Goal: Task Accomplishment & Management: Manage account settings

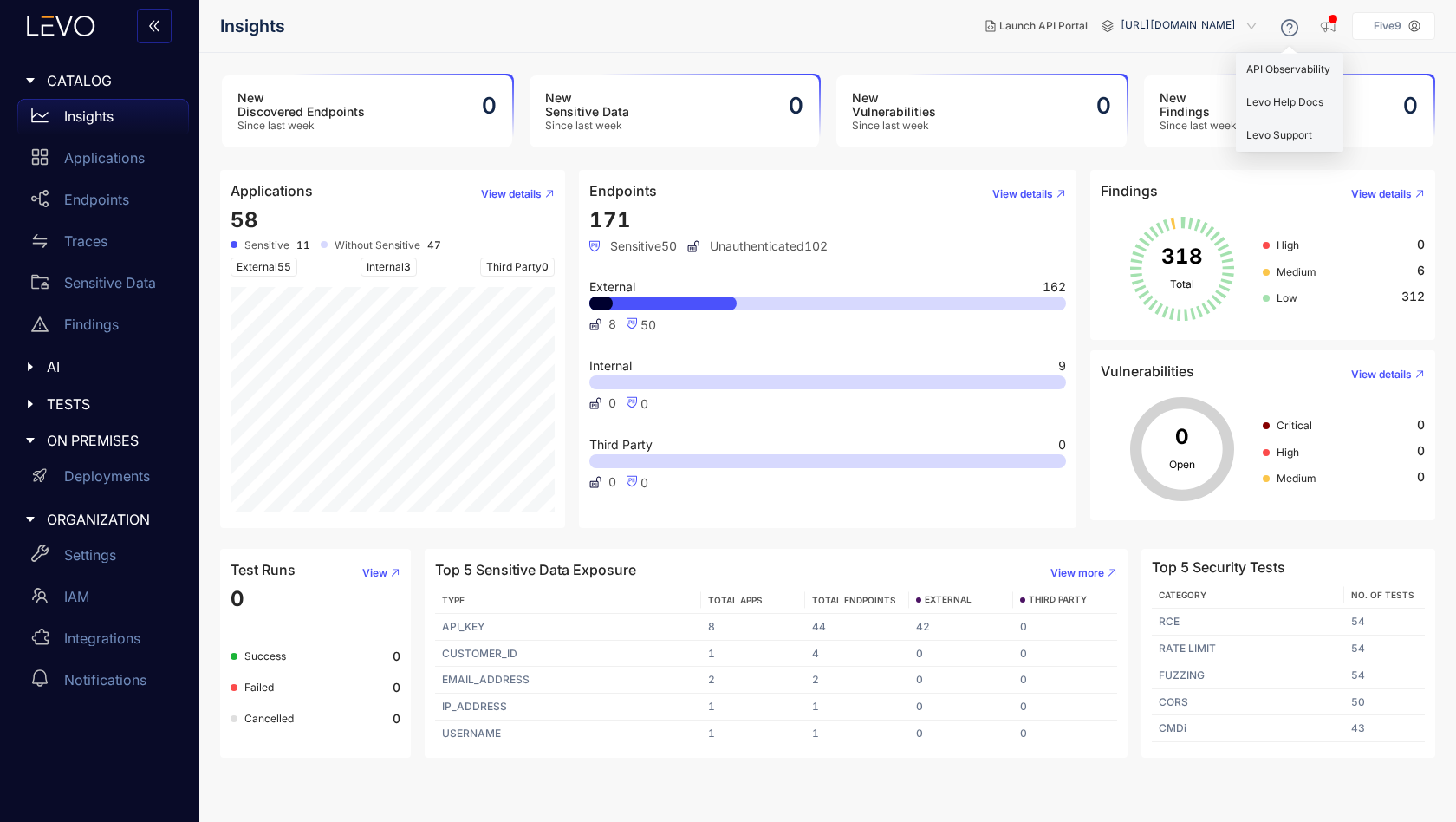
click at [1390, 24] on p "Five9" at bounding box center [1388, 25] width 27 height 12
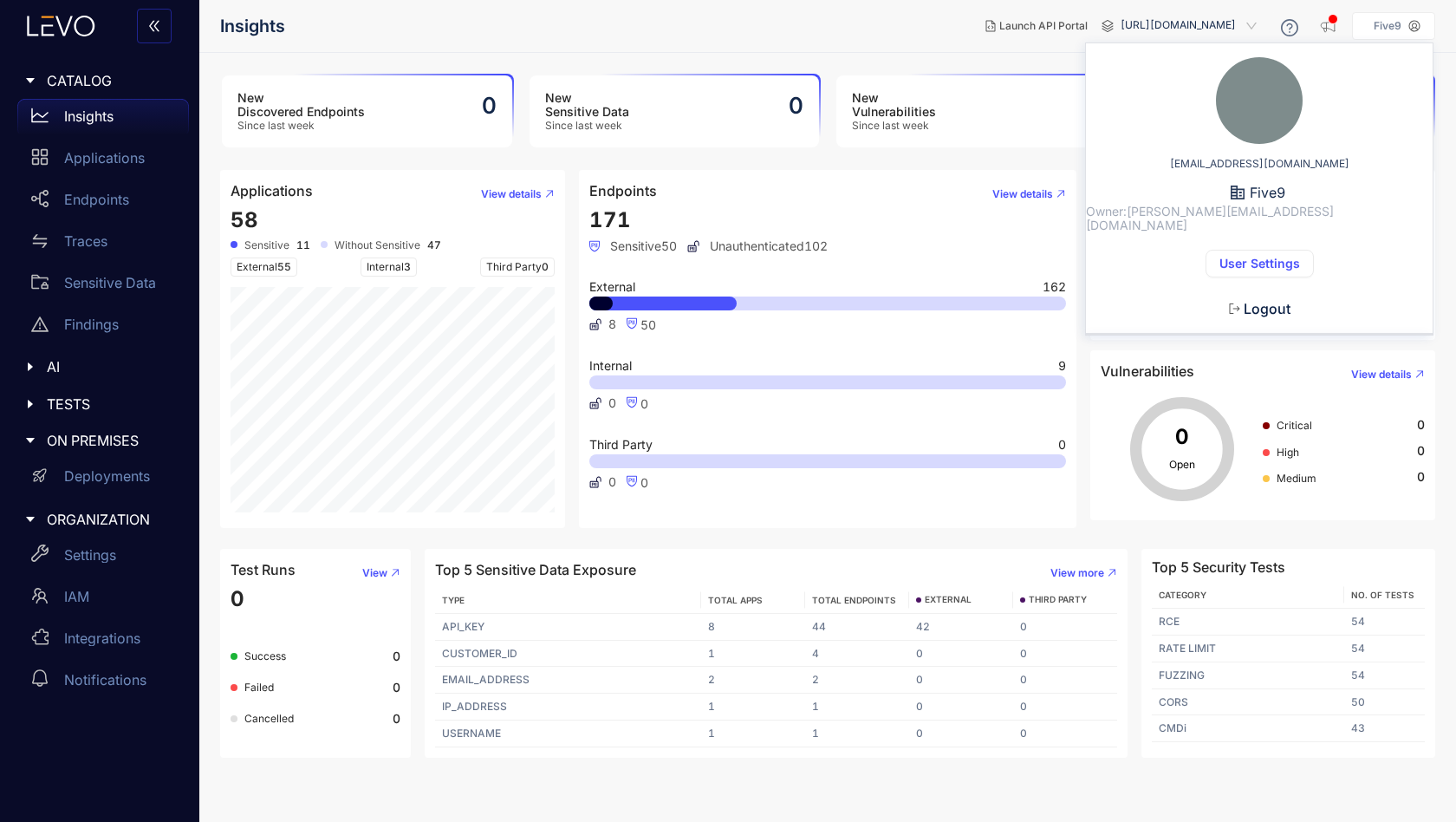
click at [1200, 20] on span "[URL][DOMAIN_NAME]" at bounding box center [1190, 25] width 139 height 27
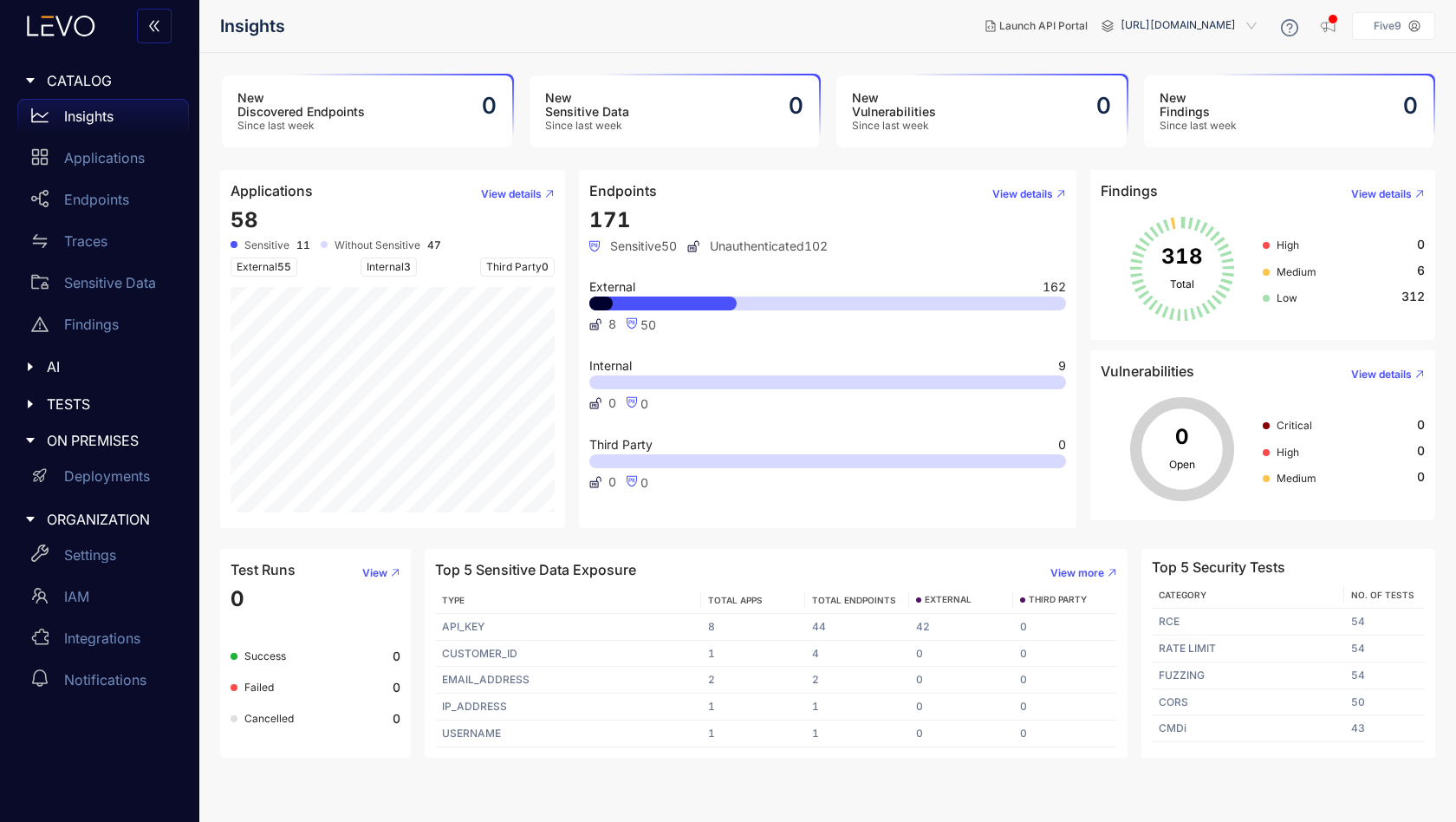
click at [1395, 29] on p "Five9" at bounding box center [1388, 25] width 27 height 12
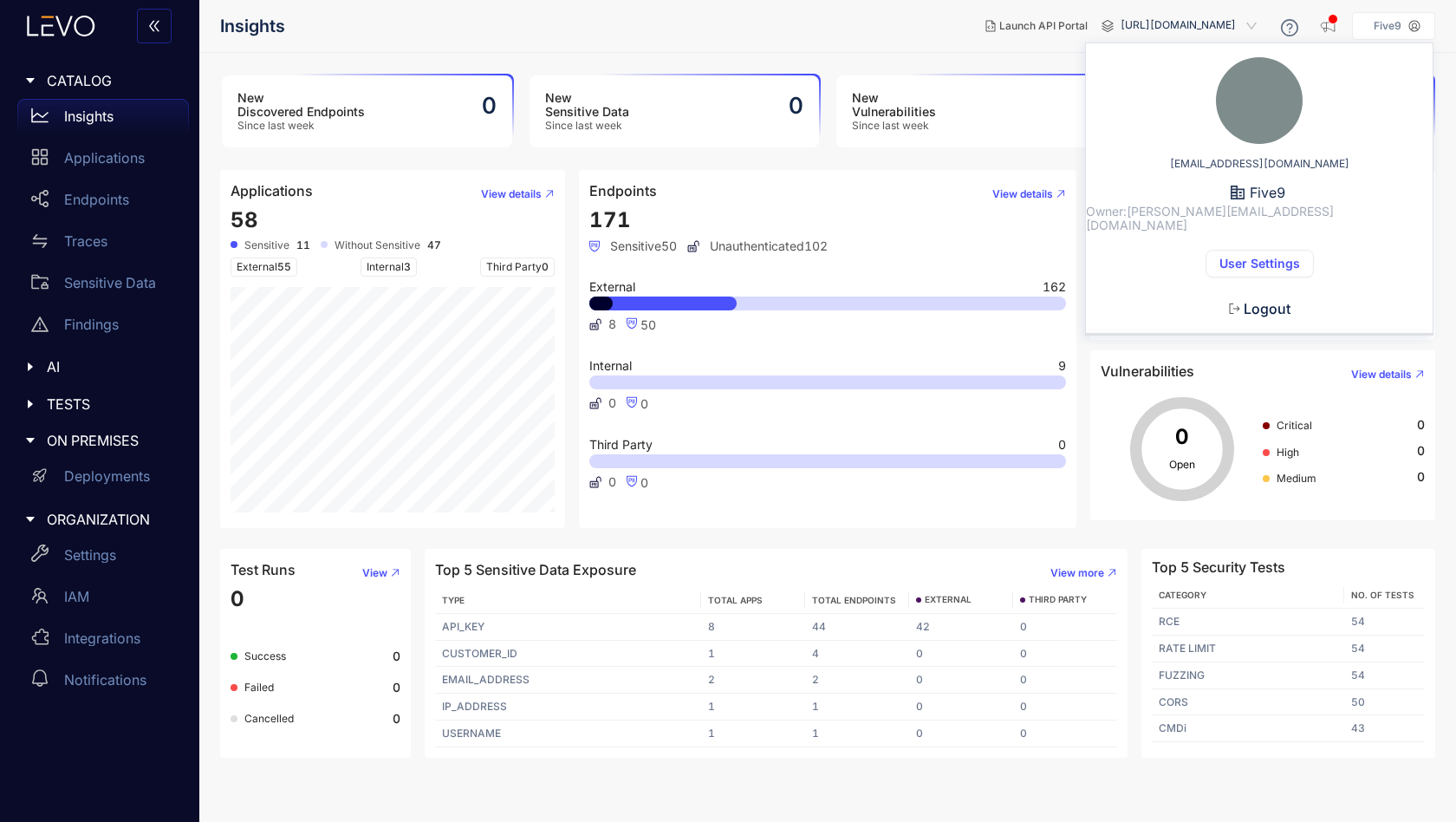
click at [1254, 256] on span "User Settings" at bounding box center [1259, 263] width 81 height 14
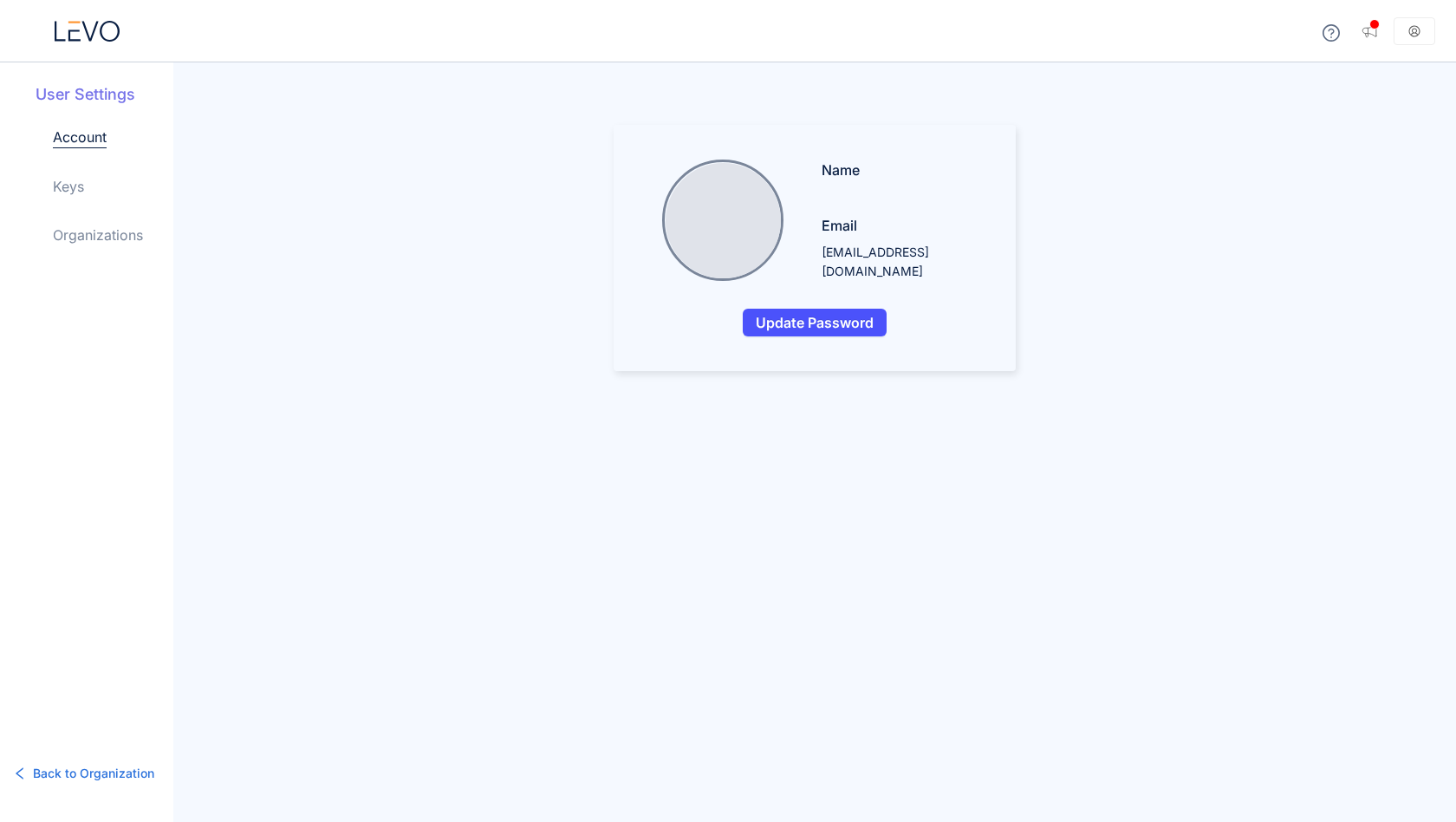
click at [70, 186] on link "Keys" at bounding box center [68, 186] width 31 height 20
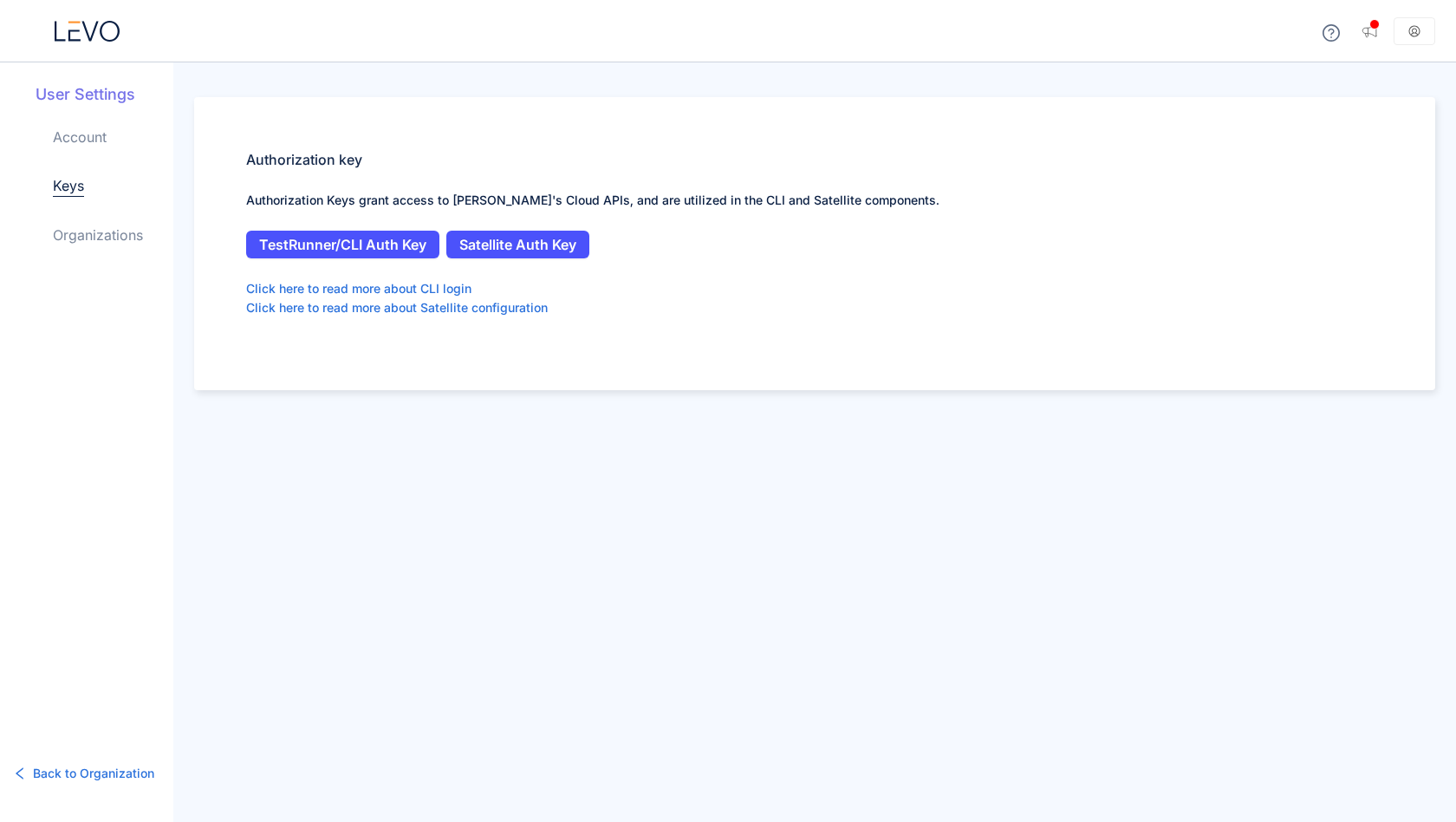
click at [74, 37] on icon at bounding box center [87, 30] width 65 height 20
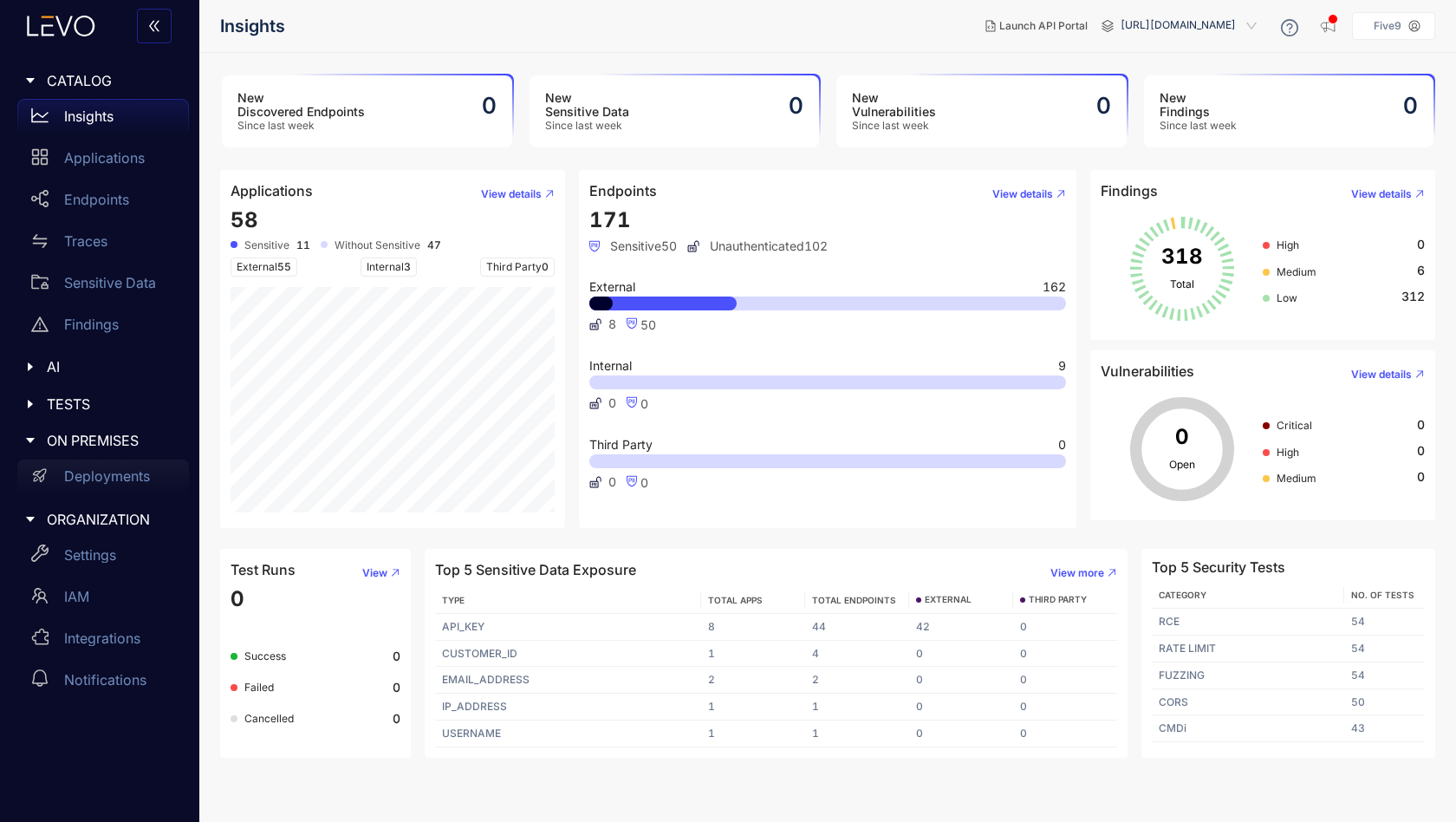
click at [117, 466] on div "Deployments" at bounding box center [103, 477] width 172 height 35
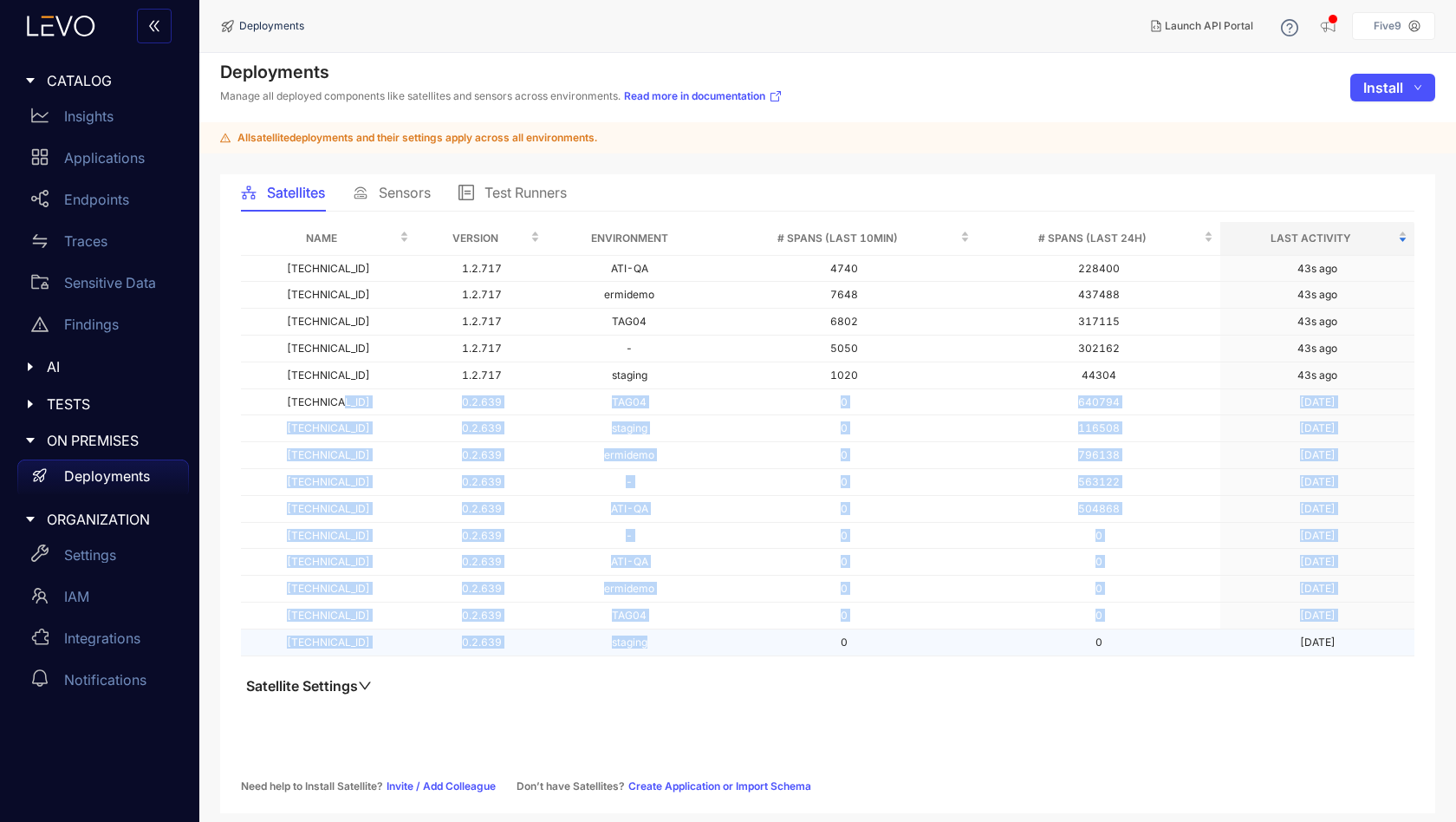
drag, startPoint x: 267, startPoint y: 408, endPoint x: 674, endPoint y: 638, distance: 467.5
click at [674, 638] on tbody "[TECHNICAL_ID] 1.2.717 ATI-QA 4740 228400 43s ago [TECHNICAL_ID] 1.2.717 ermide…" at bounding box center [827, 455] width 1173 height 401
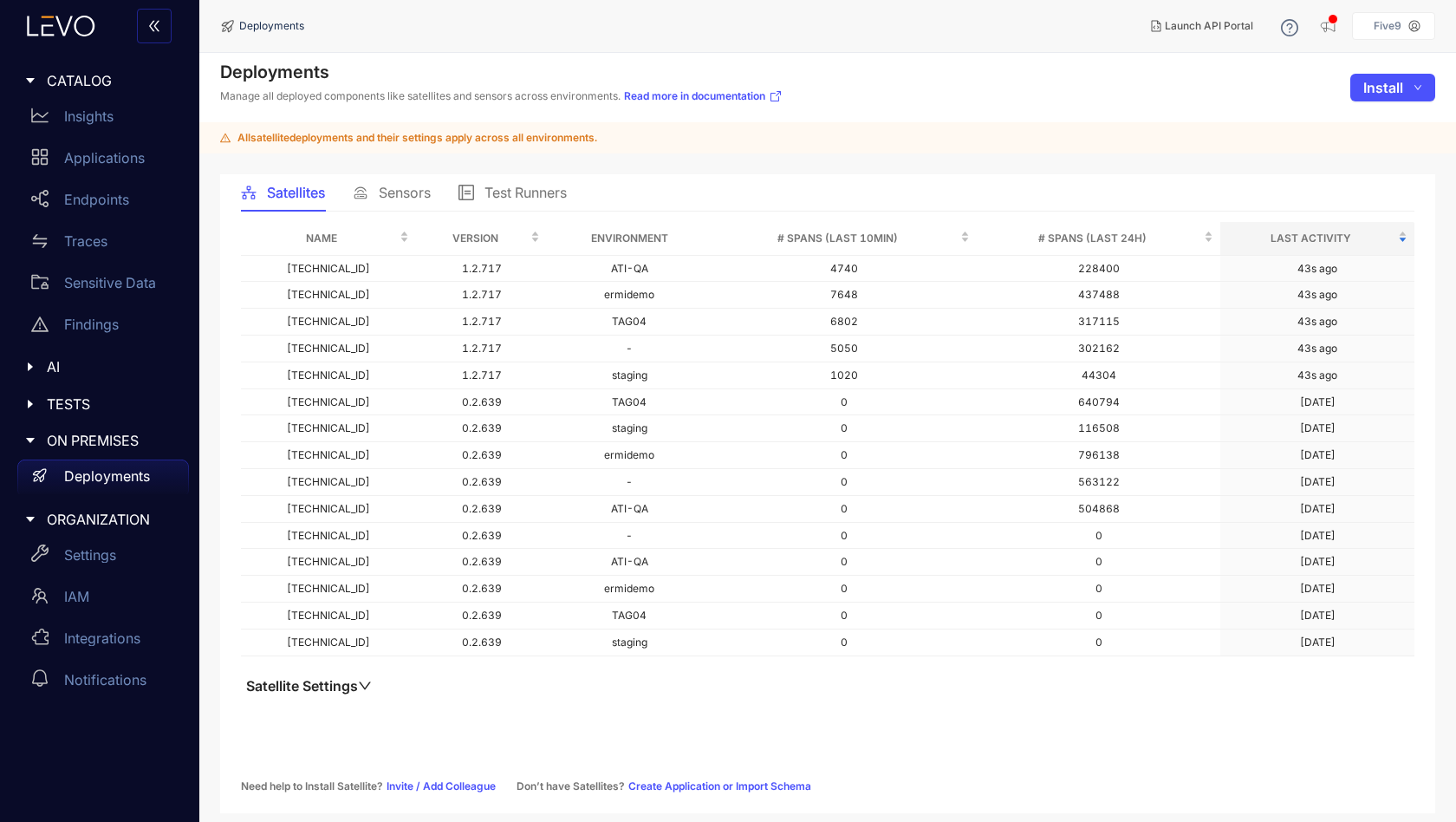
click at [680, 691] on div "Name Version Environment # Spans (last 10min) # Spans (last 24h) Last Activity …" at bounding box center [827, 471] width 1173 height 498
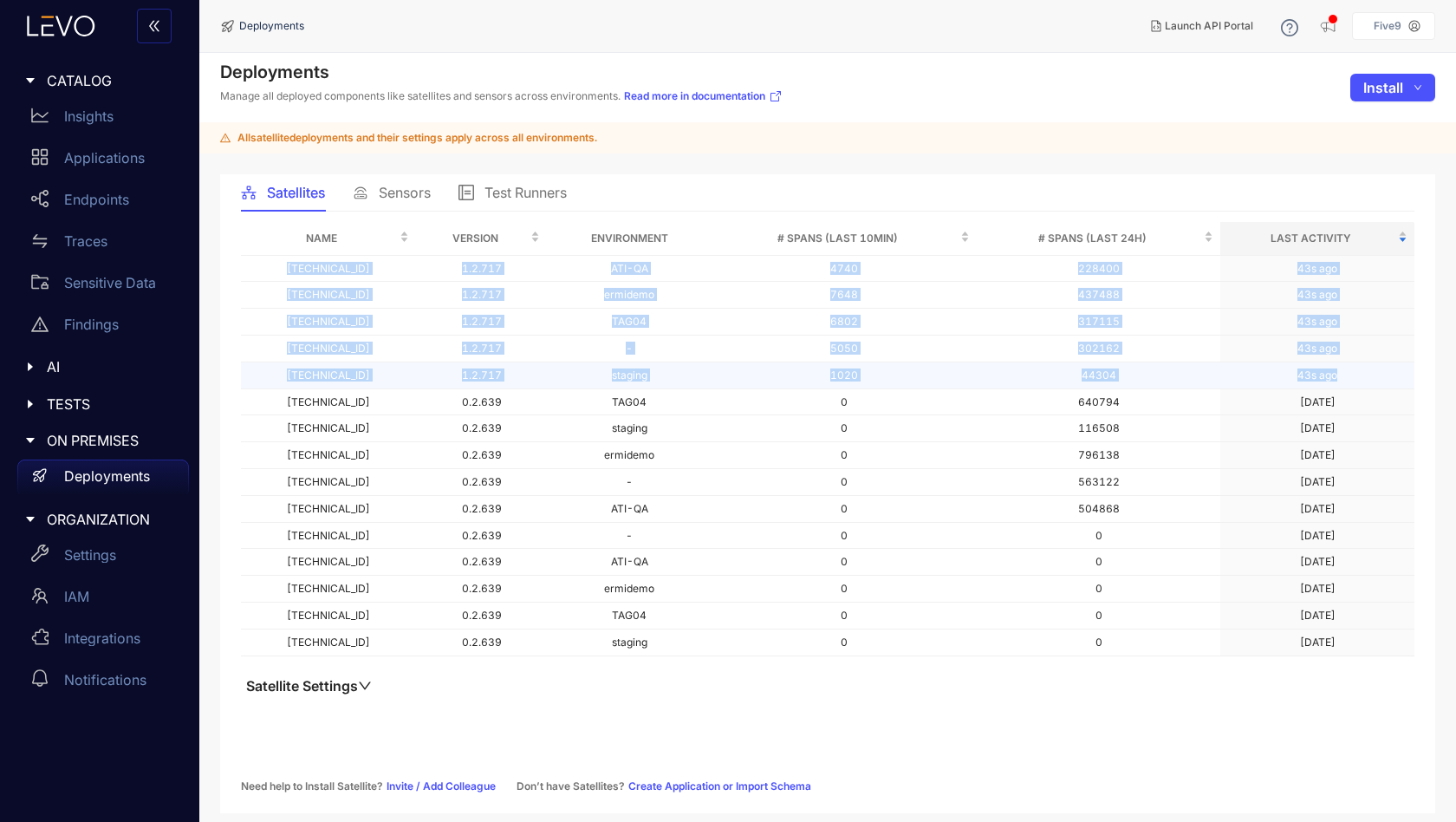
drag, startPoint x: 261, startPoint y: 258, endPoint x: 1372, endPoint y: 385, distance: 1118.2
click at [1372, 385] on tbody "[TECHNICAL_ID] 1.2.717 ATI-QA 4740 228400 43s ago [TECHNICAL_ID] 1.2.717 ermide…" at bounding box center [827, 455] width 1173 height 401
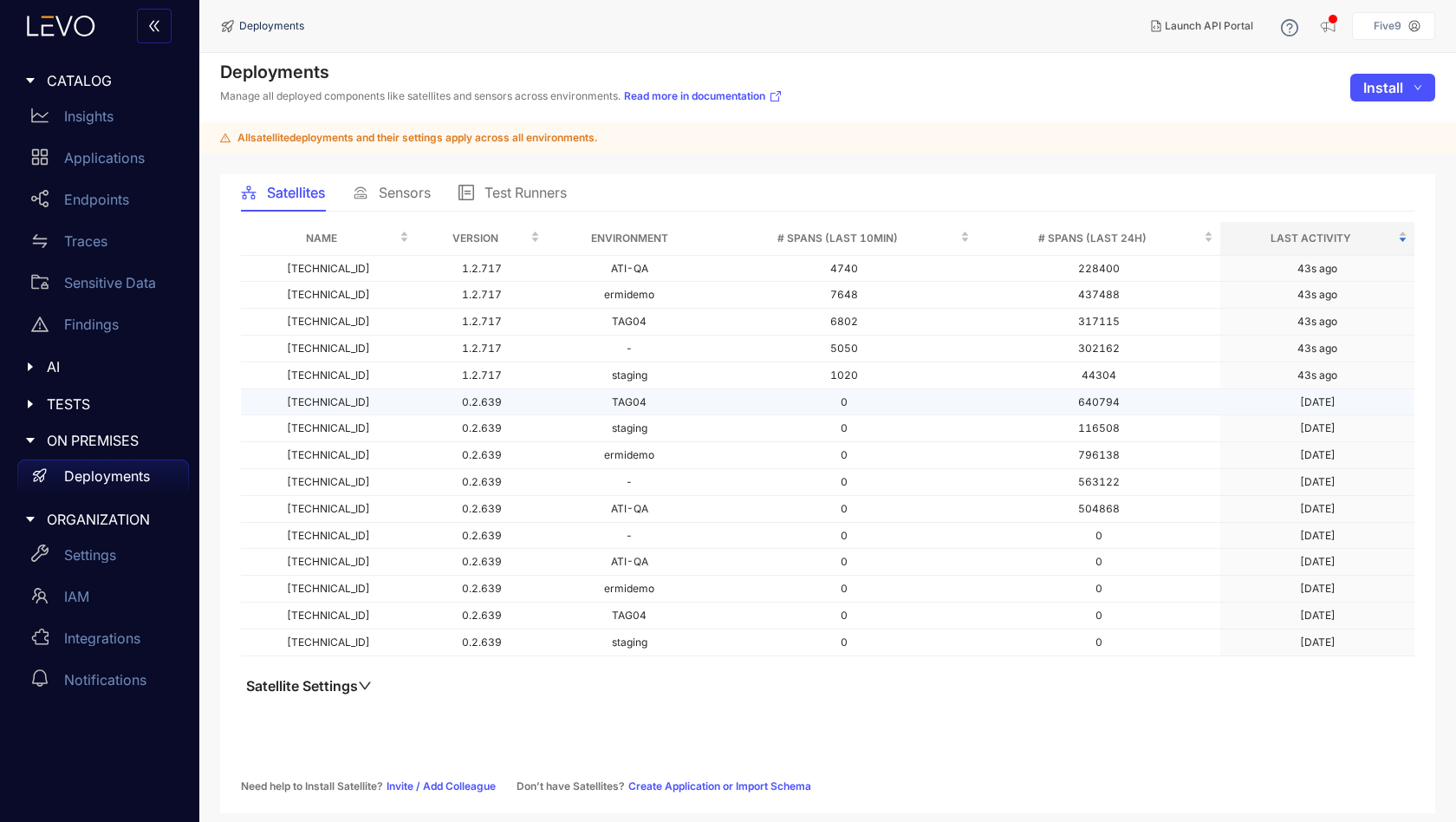
click at [711, 411] on td "0" at bounding box center [844, 403] width 265 height 27
click at [403, 197] on span "Sensors" at bounding box center [404, 192] width 52 height 16
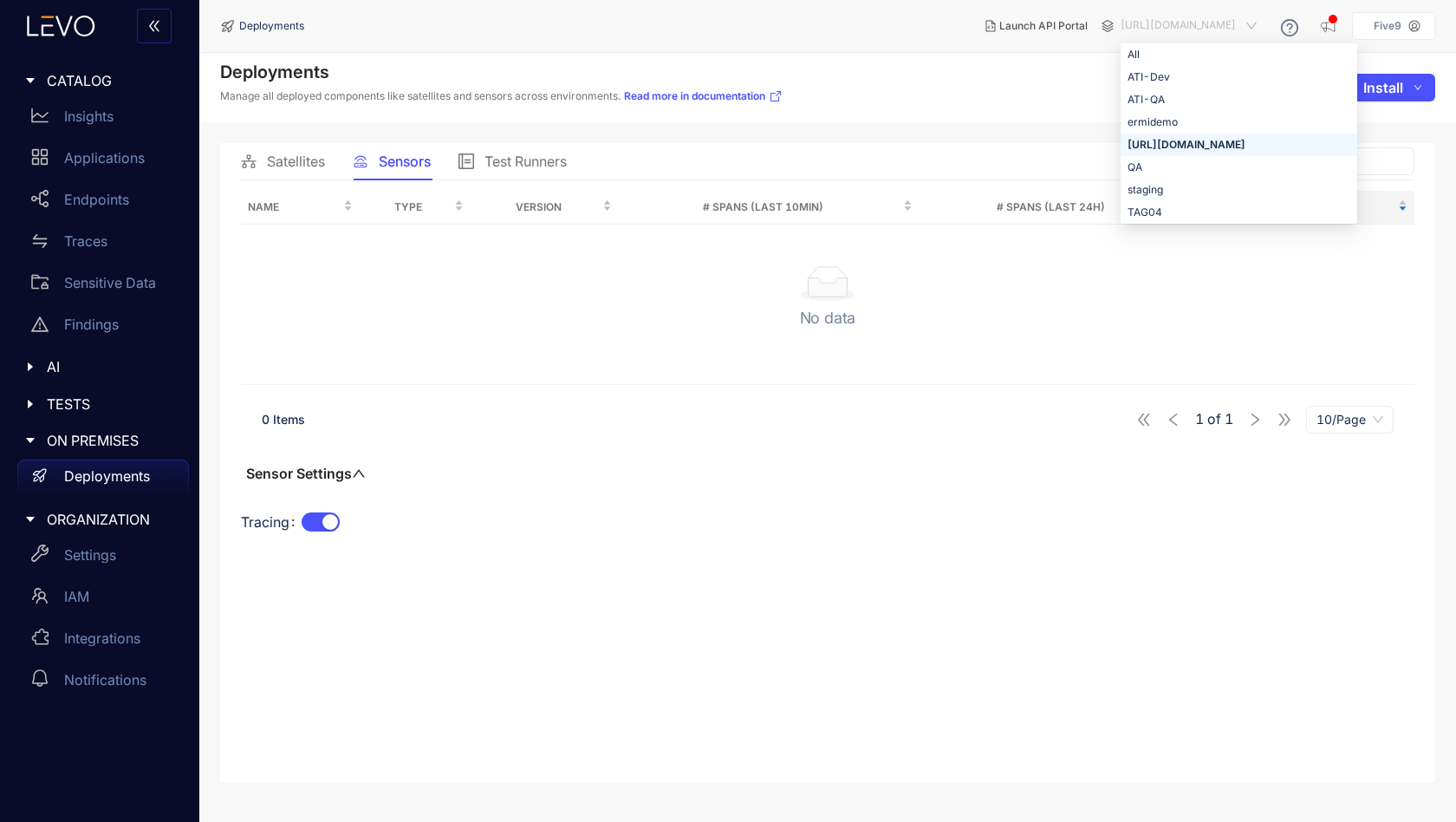
click at [1121, 24] on span "[URL][DOMAIN_NAME]" at bounding box center [1190, 25] width 139 height 27
click at [1128, 171] on div "QA" at bounding box center [1239, 168] width 223 height 20
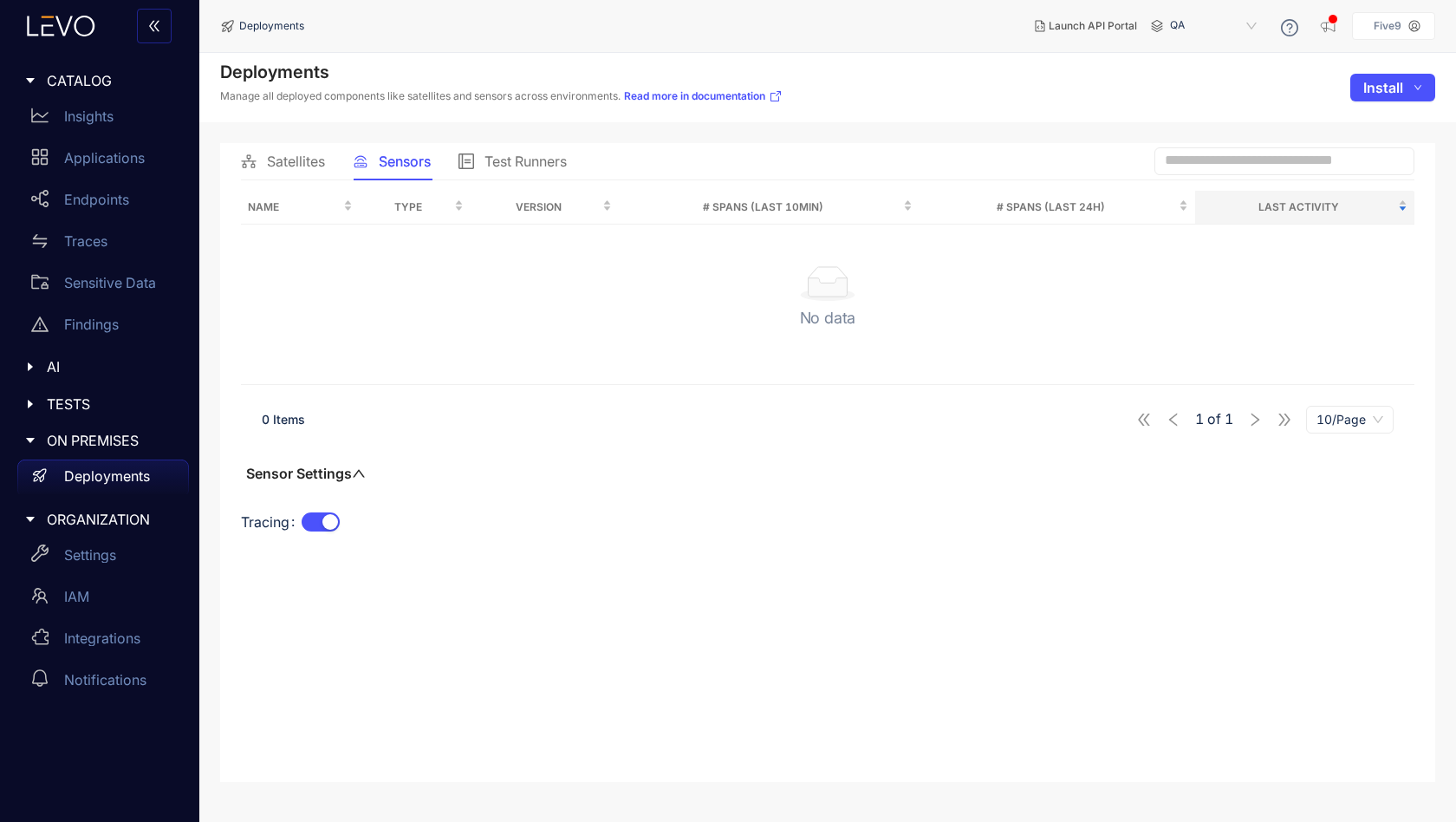
click at [1180, 23] on span "QA" at bounding box center [1215, 25] width 91 height 27
click at [1195, 52] on div "All" at bounding box center [1222, 55] width 91 height 20
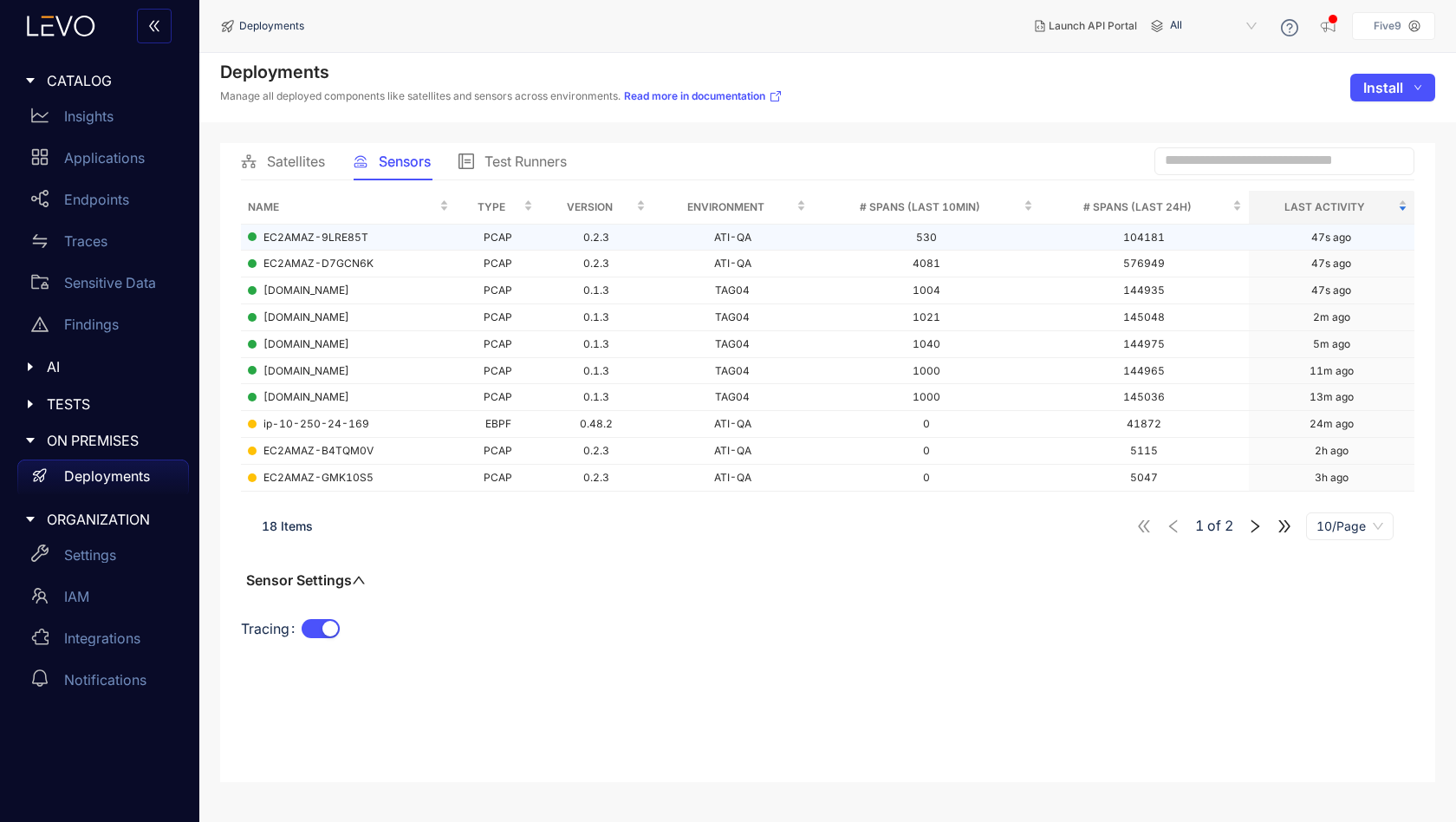
click at [285, 235] on span "EC2AMAZ-9LRE85T" at bounding box center [316, 237] width 105 height 12
